Goal: Task Accomplishment & Management: Use online tool/utility

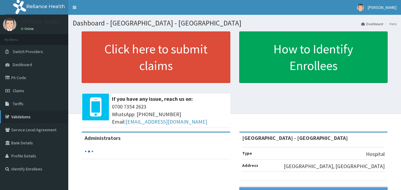
click at [24, 118] on link "Validations" at bounding box center [34, 116] width 68 height 13
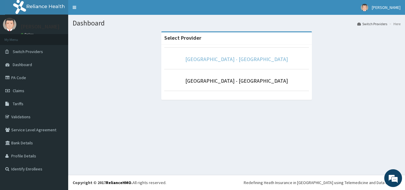
click at [254, 60] on link "[GEOGRAPHIC_DATA] - [GEOGRAPHIC_DATA]" at bounding box center [236, 59] width 103 height 7
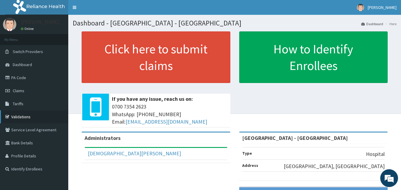
click at [26, 117] on link "Validations" at bounding box center [34, 116] width 68 height 13
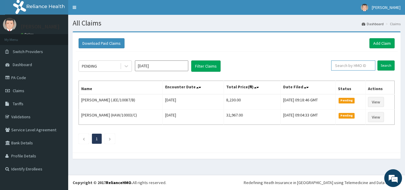
click at [358, 66] on input "text" at bounding box center [353, 66] width 44 height 10
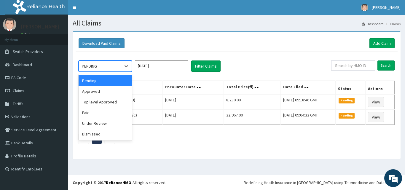
click at [110, 67] on div "PENDING" at bounding box center [99, 65] width 41 height 9
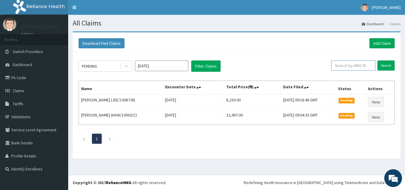
click at [348, 69] on input "text" at bounding box center [353, 66] width 44 height 10
type input "KSB/10740/A"
click at [388, 64] on input "Search" at bounding box center [386, 66] width 17 height 10
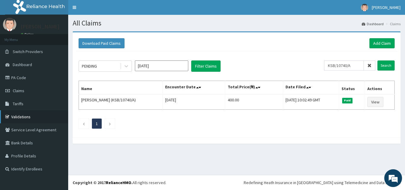
click at [16, 114] on link "Validations" at bounding box center [34, 116] width 68 height 13
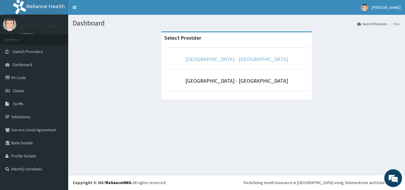
click at [261, 61] on link "[GEOGRAPHIC_DATA] - [GEOGRAPHIC_DATA]" at bounding box center [236, 59] width 103 height 7
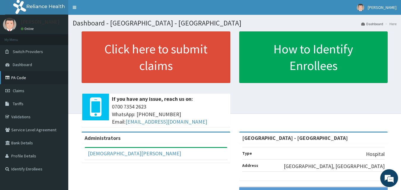
click at [14, 75] on link "PA Code" at bounding box center [34, 77] width 68 height 13
